Goal: Information Seeking & Learning: Find specific fact

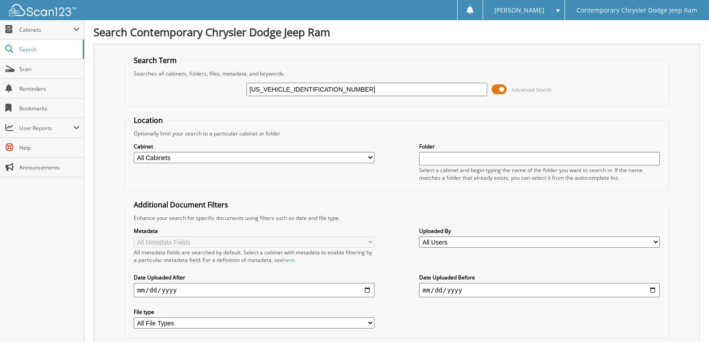
type input "[US_VEHICLE_IDENTIFICATION_NUMBER]"
drag, startPoint x: 322, startPoint y: 86, endPoint x: 0, endPoint y: 0, distance: 333.6
paste input "C4RJFBG1EC325411"
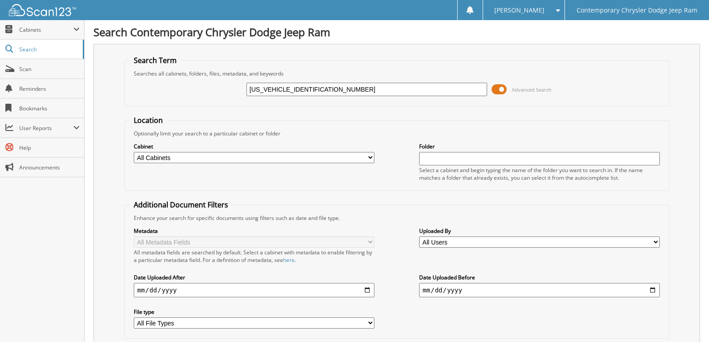
type input "[US_VEHICLE_IDENTIFICATION_NUMBER]"
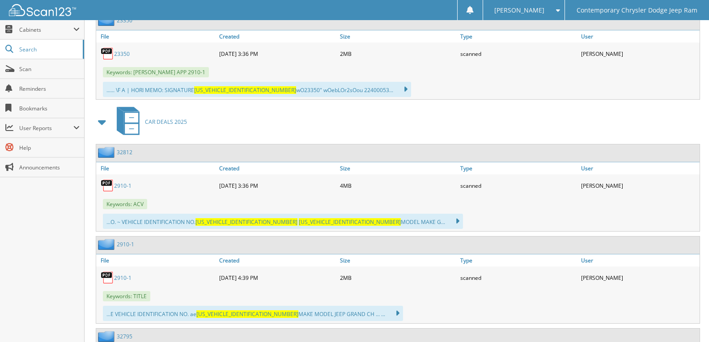
scroll to position [447, 0]
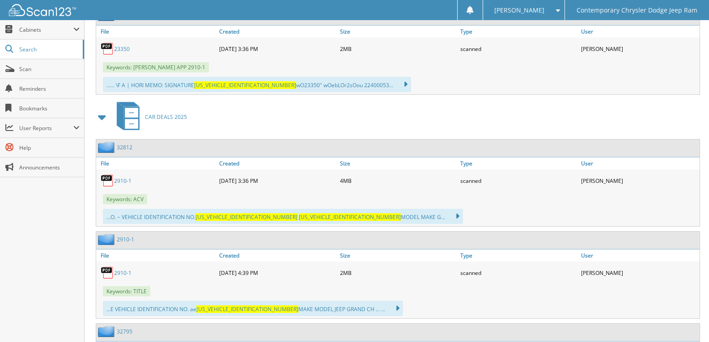
click at [128, 180] on link "2910-1" at bounding box center [122, 181] width 17 height 8
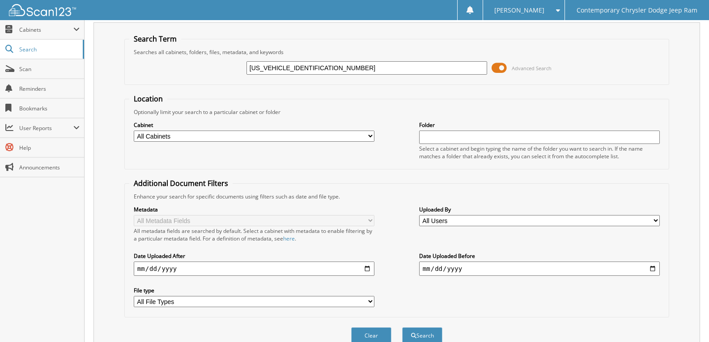
scroll to position [0, 0]
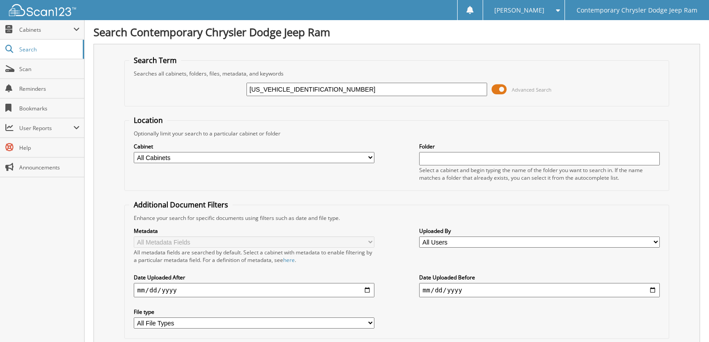
drag, startPoint x: 321, startPoint y: 85, endPoint x: 0, endPoint y: 19, distance: 327.5
paste input "[US_VEHICLE_IDENTIFICATION_NUMBER]"
type input "[US_VEHICLE_IDENTIFICATION_NUMBER]"
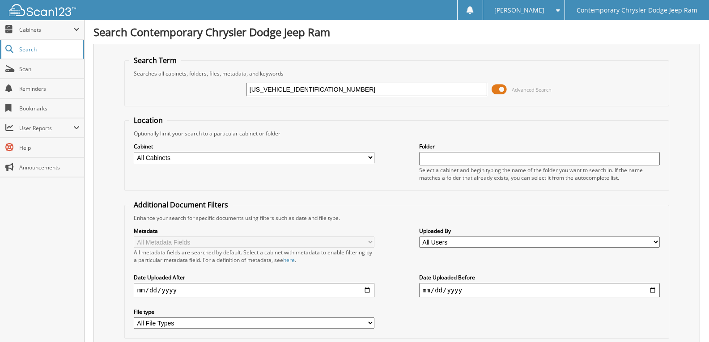
paste input "1C4NJRFB8FD119920"
type input "1C4NJRFB8FD119920"
drag, startPoint x: 322, startPoint y: 88, endPoint x: 0, endPoint y: 7, distance: 332.1
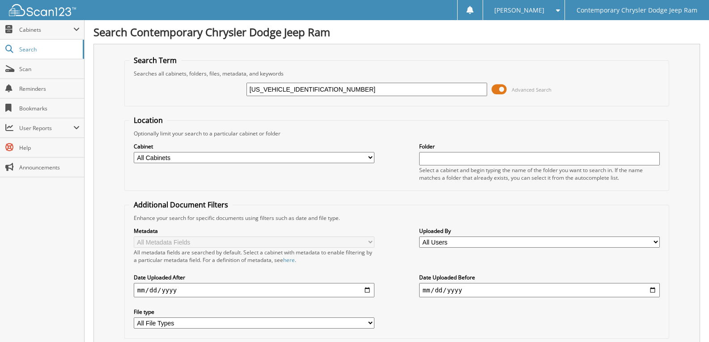
paste input "RJFBG2GC415069"
type input "1C4RJFBG2GC415069"
